Goal: Ask a question

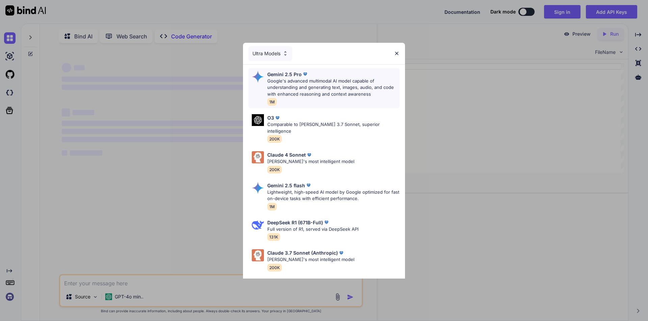
click at [316, 91] on p "Google's advanced multimodal AI model capable of understanding and generating t…" at bounding box center [333, 88] width 132 height 20
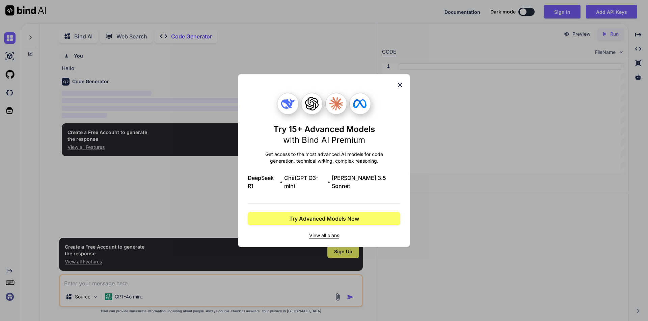
scroll to position [3, 0]
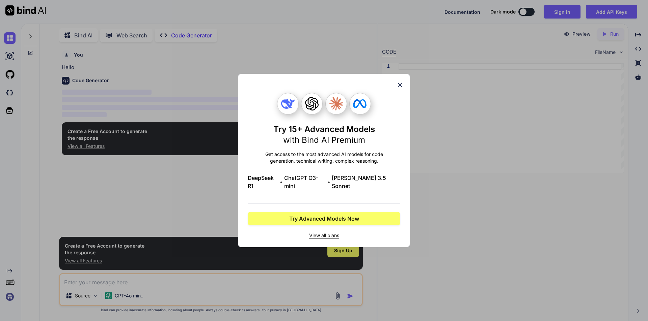
click at [400, 86] on icon at bounding box center [399, 84] width 7 height 7
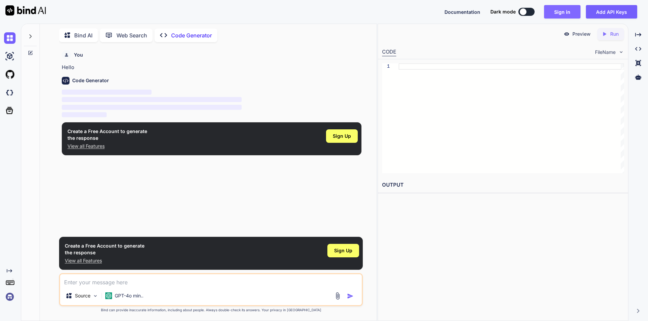
click at [559, 8] on button "Sign in" at bounding box center [562, 11] width 36 height 13
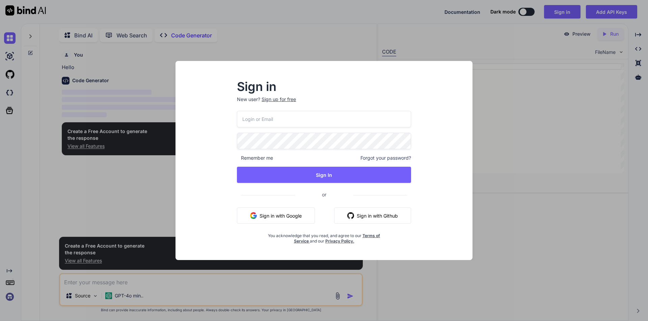
type textarea "x"
click at [292, 216] on button "Sign in with Google" at bounding box center [276, 216] width 78 height 16
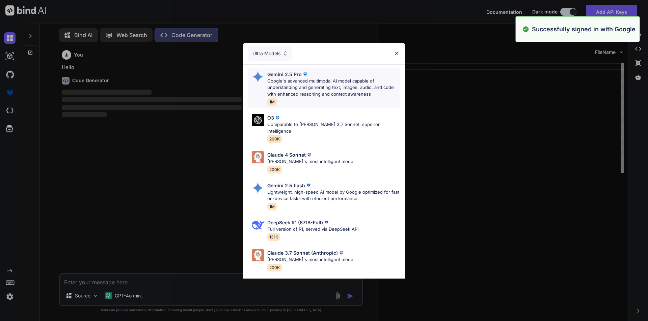
scroll to position [3, 0]
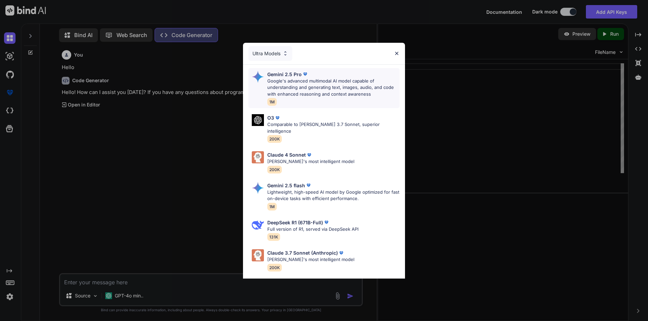
click at [328, 82] on p "Google's advanced multimodal AI model capable of understanding and generating t…" at bounding box center [333, 88] width 132 height 20
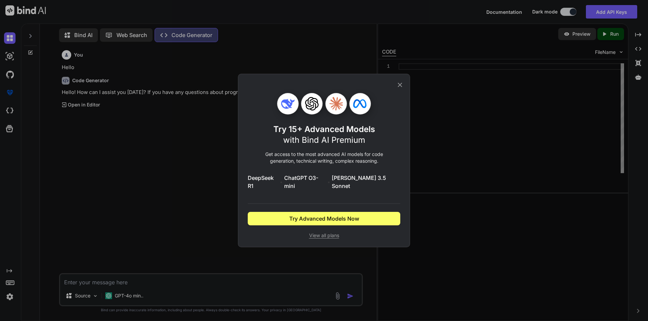
click at [400, 88] on icon at bounding box center [399, 84] width 7 height 7
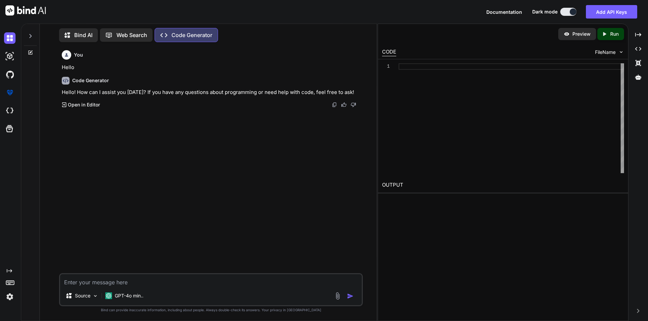
click at [129, 282] on textarea at bounding box center [211, 281] width 302 height 12
click at [134, 284] on textarea at bounding box center [211, 281] width 302 height 12
paste textarea "public void clickOnCheckout() throws InterruptedException { eleUtil.waitForElem…"
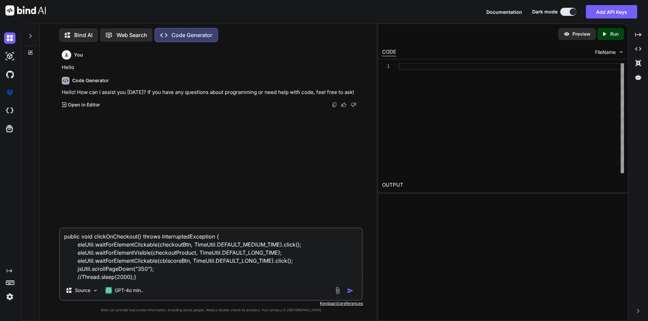
click at [80, 277] on textarea "public void clickOnCheckout() throws InterruptedException { eleUtil.waitForElem…" at bounding box center [211, 255] width 302 height 53
click at [150, 279] on textarea "public void clickOnCheckout() throws InterruptedException { eleUtil.waitForElem…" at bounding box center [211, 255] width 302 height 53
type textarea "public void clickOnCheckout() throws InterruptedException { eleUtil.waitForElem…"
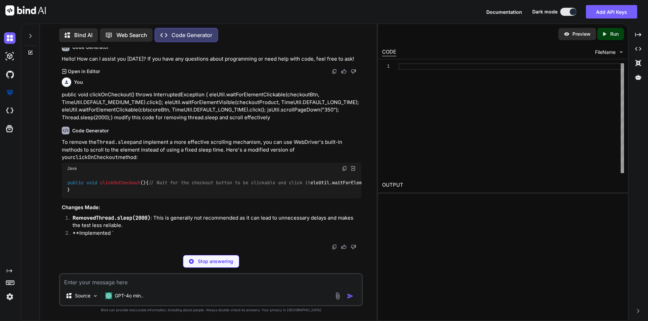
scroll to position [101, 0]
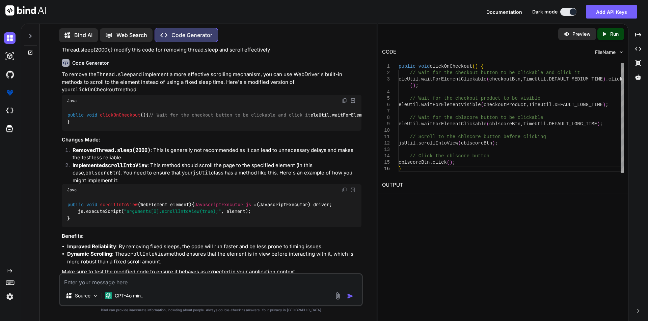
drag, startPoint x: 109, startPoint y: 132, endPoint x: 309, endPoint y: 127, distance: 199.8
click at [309, 127] on div "public void clickOnCheckout () { // Wait for the checkout button to be clickabl…" at bounding box center [212, 119] width 300 height 25
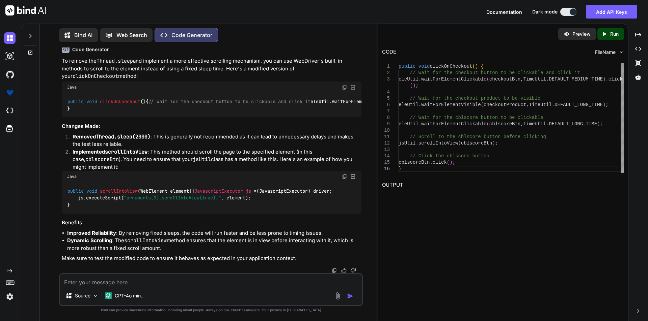
scroll to position [169, 0]
drag, startPoint x: 86, startPoint y: 115, endPoint x: 231, endPoint y: 118, distance: 144.7
click at [231, 118] on div "public void clickOnCheckout () { // Wait for the checkout button to be clickabl…" at bounding box center [212, 105] width 300 height 25
click at [148, 284] on textarea at bounding box center [211, 281] width 302 height 12
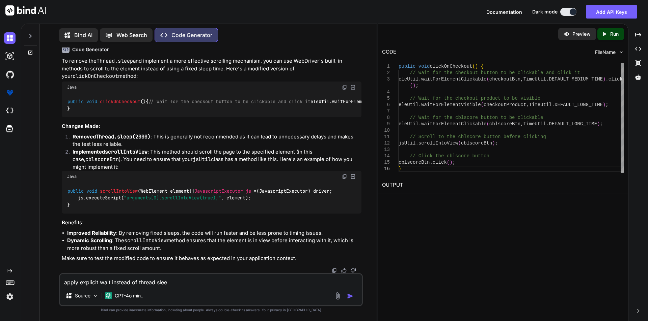
type textarea "apply explicit wait instead of thread.sleep"
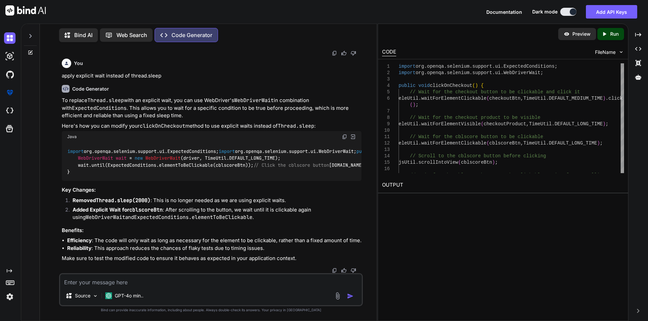
scroll to position [566, 0]
drag, startPoint x: 73, startPoint y: 200, endPoint x: 156, endPoint y: 201, distance: 82.7
click at [156, 201] on li "Removed Thread.sleep(2000) : This is no longer needed as we are using explicit …" at bounding box center [214, 201] width 294 height 9
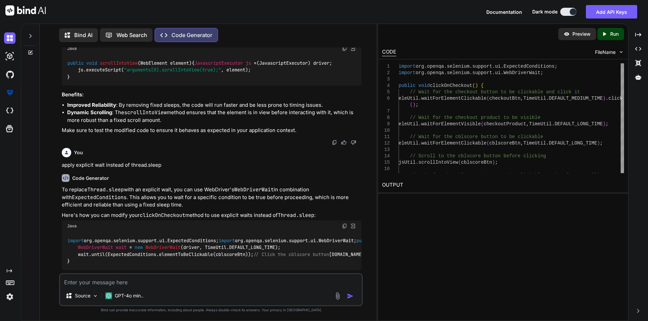
scroll to position [229, 0]
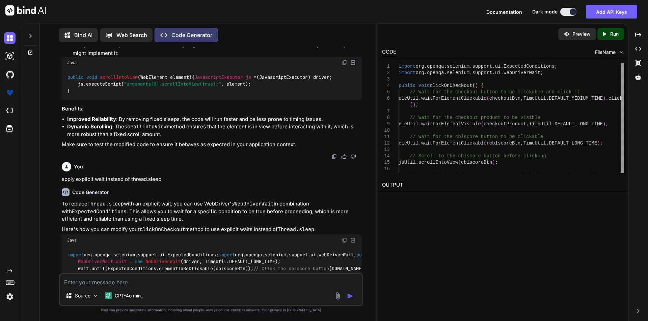
click at [257, 100] on div "public void scrollIntoView (WebElement element) { JavascriptExecutor js = (Java…" at bounding box center [212, 83] width 300 height 31
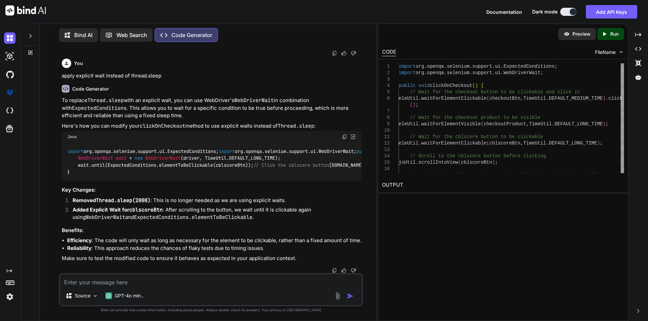
scroll to position [566, 0]
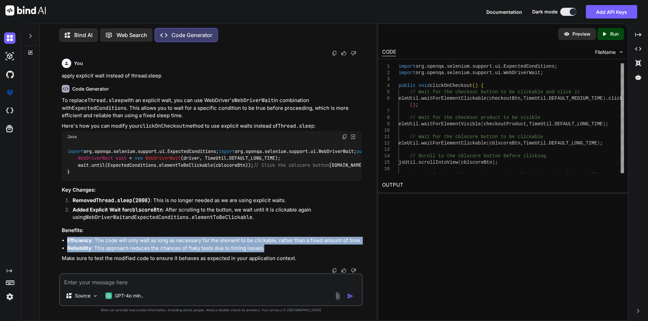
drag, startPoint x: 68, startPoint y: 240, endPoint x: 279, endPoint y: 251, distance: 211.1
click at [273, 251] on ul "Efficiency : The code will only wait as long as necessary for the element to be…" at bounding box center [212, 244] width 300 height 15
click at [281, 251] on li "Reliability : This approach reduces the chances of flaky tests due to timing is…" at bounding box center [214, 249] width 294 height 8
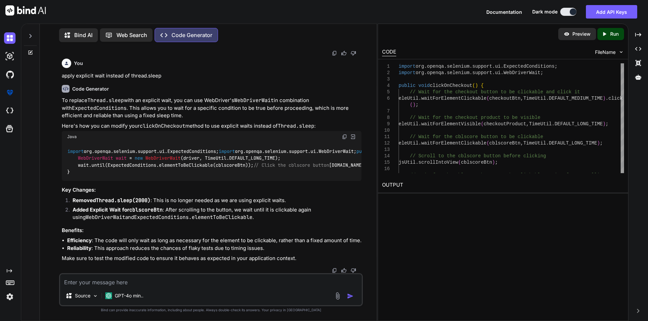
click at [124, 228] on h3 "Benefits:" at bounding box center [212, 231] width 300 height 8
click at [254, 218] on li "Added Explicit Wait for cblscoreBtn : After scrolling to the button, we wait un…" at bounding box center [214, 213] width 294 height 15
click at [116, 282] on textarea at bounding box center [211, 281] width 302 height 12
paste textarea "public void clickOnCheckout() throws InterruptedException { eleUtil.waitForElem…"
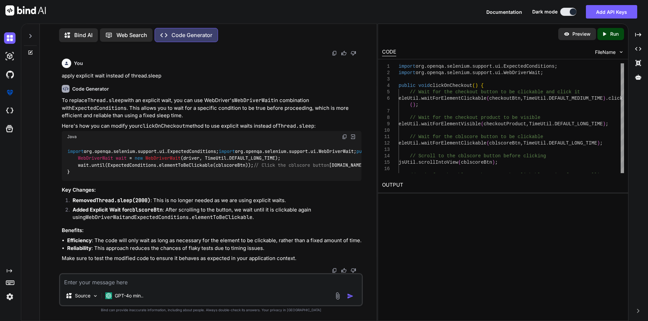
type textarea "public void clickOnCheckout() throws InterruptedException { eleUtil.waitForElem…"
click at [132, 284] on textarea at bounding box center [211, 281] width 302 height 12
paste textarea "public void clickOnCheckout() throws InterruptedException { eleUtil.waitForElem…"
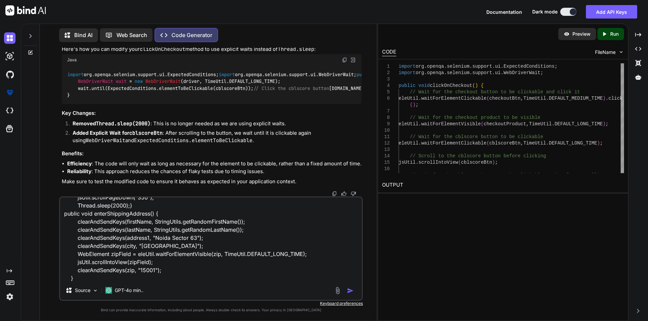
scroll to position [42, 0]
type textarea "public void clickOnCheckout() throws InterruptedException { eleUtil.waitForElem…"
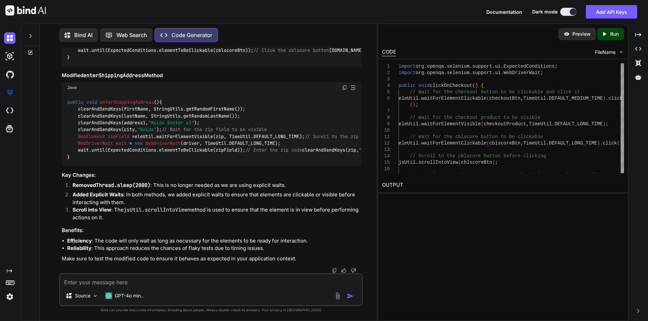
scroll to position [1166, 0]
click at [139, 282] on textarea at bounding box center [211, 281] width 302 height 12
type textarea "here thread.sleep used for scrolling feature not for click on cblscore element"
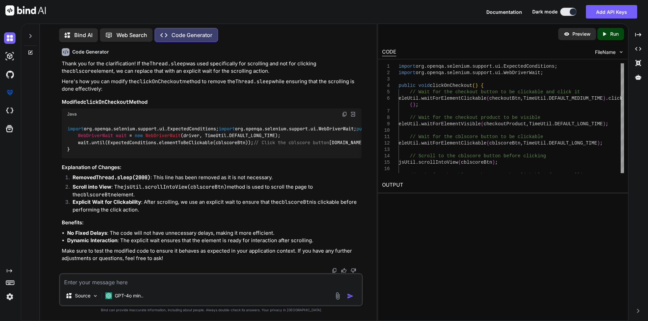
scroll to position [1517, 0]
click at [293, 146] on div "import org.openqa.selenium.support.ui.ExpectedConditions; import org.openqa.sel…" at bounding box center [212, 139] width 300 height 38
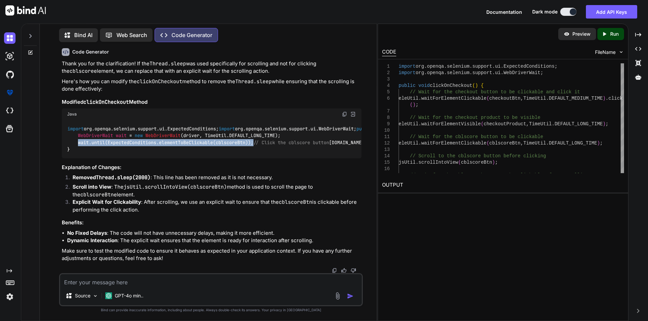
drag, startPoint x: 79, startPoint y: 157, endPoint x: 258, endPoint y: 155, distance: 179.5
click at [258, 155] on div "import org.openqa.selenium.support.ui.ExpectedConditions; import org.openqa.sel…" at bounding box center [212, 139] width 300 height 38
click at [261, 155] on div "import org.openqa.selenium.support.ui.ExpectedConditions; import org.openqa.sel…" at bounding box center [212, 139] width 300 height 38
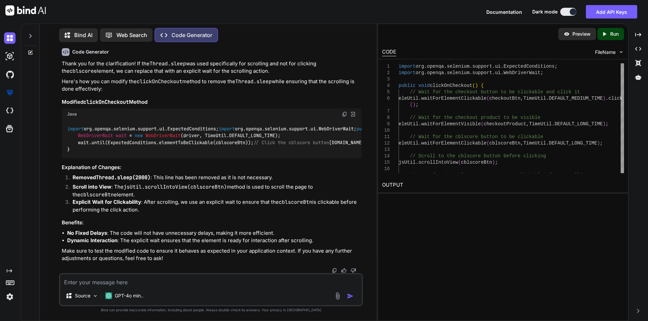
scroll to position [1382, 0]
drag, startPoint x: 62, startPoint y: 74, endPoint x: 246, endPoint y: 71, distance: 184.2
click at [246, 43] on div "You here thread.sleep used for scrolling feature not for click on cblscore elem…" at bounding box center [212, 31] width 300 height 24
copy p "here thread.sleep used for scrolling feature not for click on cblscore element"
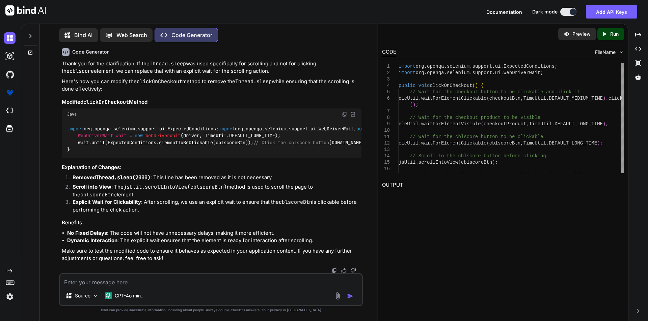
click at [140, 278] on textarea at bounding box center [211, 281] width 302 height 12
paste textarea "here thread.sleep used for scrolling feature not for click on cblscore element"
drag, startPoint x: 156, startPoint y: 282, endPoint x: 213, endPoint y: 284, distance: 56.7
click at [213, 284] on textarea "here thread.sleep used for scrolling feature not for click on cblscore element" at bounding box center [211, 281] width 302 height 12
type textarea "here thread.sleep used for scrolling the page after click on cblscore element"
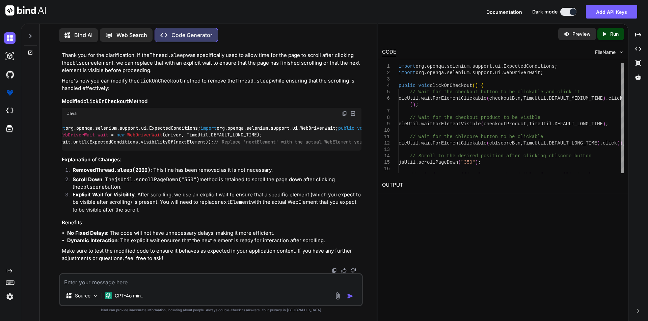
scroll to position [0, 0]
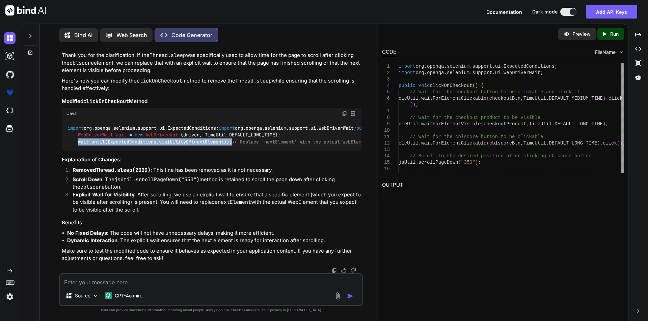
drag, startPoint x: 78, startPoint y: 163, endPoint x: 234, endPoint y: 162, distance: 156.5
copy code "wait.until(ExpectedConditions.visibilityOf(nextElement));"
click at [144, 284] on textarea at bounding box center [211, 281] width 302 height 12
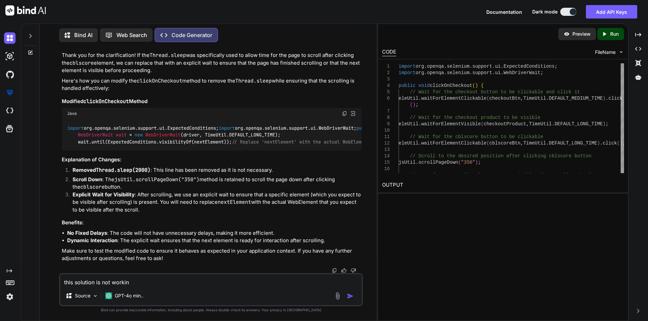
type textarea "this solution is not working"
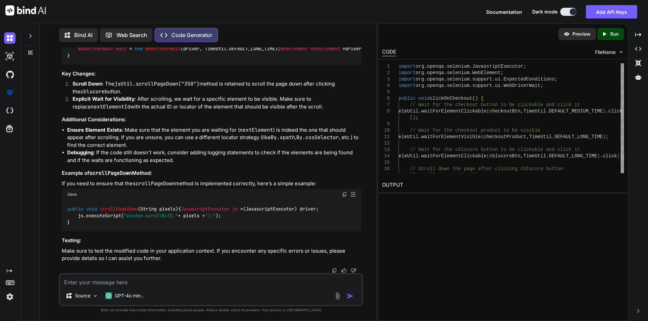
scroll to position [2418, 0]
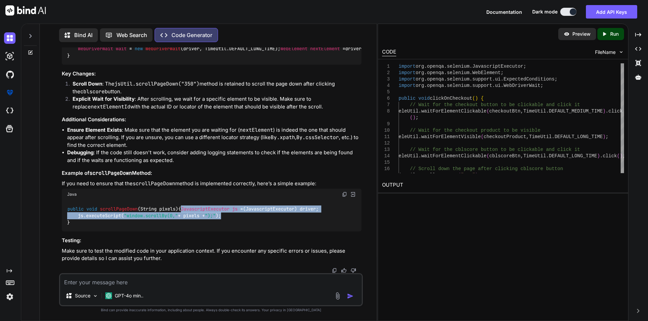
drag, startPoint x: 79, startPoint y: 209, endPoint x: 237, endPoint y: 213, distance: 158.3
click at [237, 213] on div "public void scrollPageDown (String pixels) { JavascriptExecutor js = (Javascrip…" at bounding box center [212, 215] width 300 height 31
copy code "JavascriptExecutor js = (JavascriptExecutor) driver; js.executeScript( "window.…"
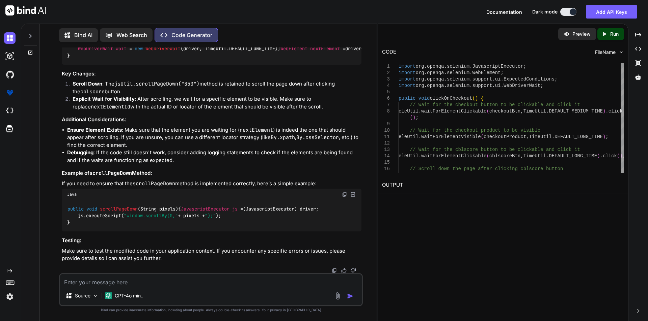
click at [174, 242] on h3 "Testing:" at bounding box center [212, 241] width 300 height 8
click at [231, 208] on div "public void scrollPageDown (String pixels) { JavascriptExecutor js = (Javascrip…" at bounding box center [212, 215] width 300 height 31
click at [234, 215] on div "public void scrollPageDown (String pixels) { JavascriptExecutor js = (Javascrip…" at bounding box center [212, 215] width 300 height 31
drag, startPoint x: 78, startPoint y: 216, endPoint x: 233, endPoint y: 217, distance: 155.2
click at [233, 217] on div "public void scrollPageDown (String pixels) { JavascriptExecutor js = (Javascrip…" at bounding box center [212, 215] width 300 height 31
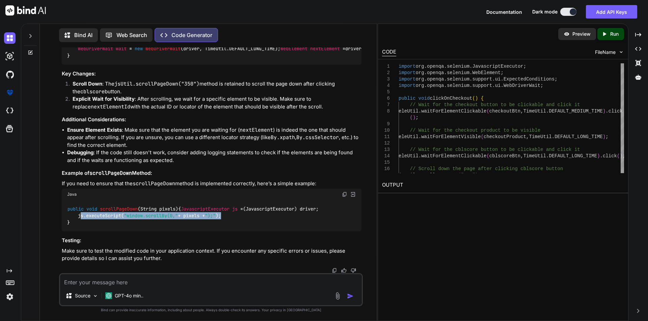
click at [235, 215] on div "public void scrollPageDown (String pixels) { JavascriptExecutor js = (Javascrip…" at bounding box center [212, 215] width 300 height 31
drag, startPoint x: 77, startPoint y: 210, endPoint x: 235, endPoint y: 214, distance: 157.9
click at [235, 214] on div "public void scrollPageDown (String pixels) { JavascriptExecutor js = (Javascrip…" at bounding box center [212, 215] width 300 height 31
copy code "JavascriptExecutor js = (JavascriptExecutor) driver; js.executeScript( "window.…"
click at [242, 215] on div "public void scrollPageDown (String pixels) { JavascriptExecutor js = (Javascrip…" at bounding box center [212, 215] width 300 height 31
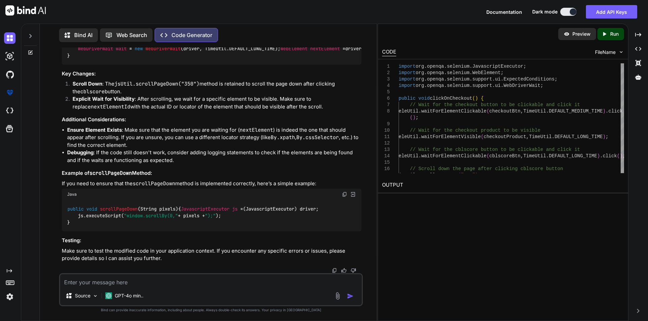
click at [142, 286] on textarea at bounding box center [211, 281] width 302 height 12
type textarea "not worked"
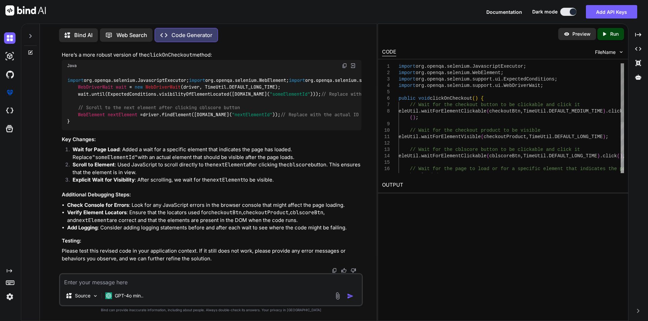
scroll to position [2917, 0]
